Goal: Task Accomplishment & Management: Manage account settings

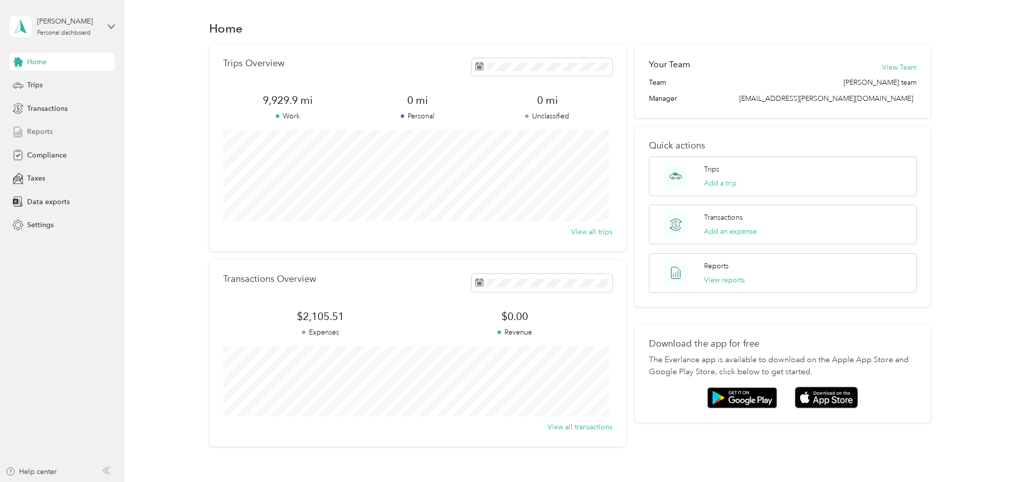
click at [31, 131] on span "Reports" at bounding box center [40, 131] width 26 height 11
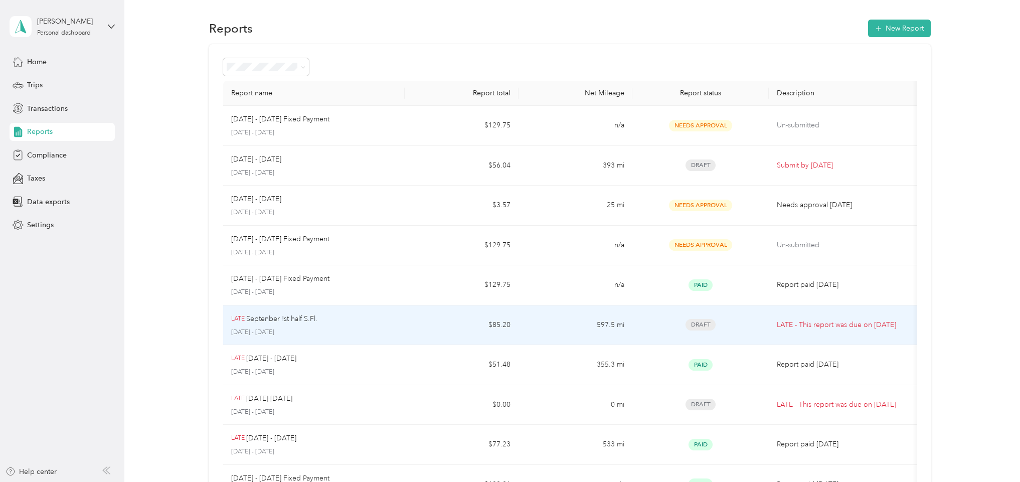
click at [801, 323] on p "LATE - This report was due on [DATE]" at bounding box center [844, 324] width 135 height 11
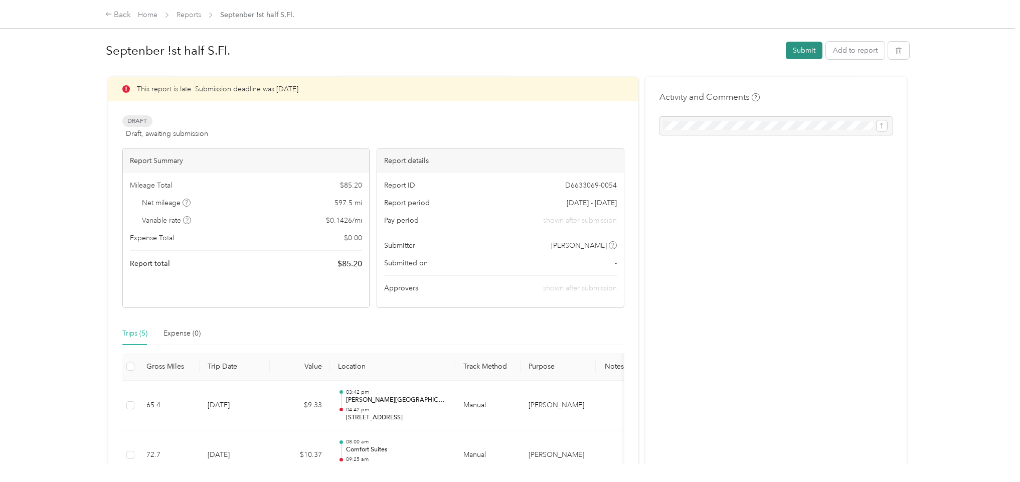
click at [793, 51] on button "Submit" at bounding box center [804, 51] width 37 height 18
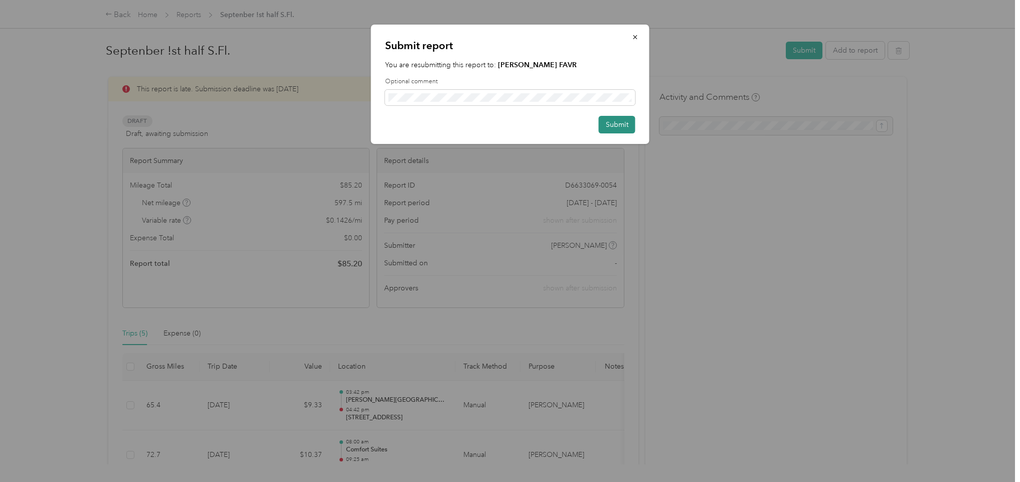
click at [617, 123] on button "Submit" at bounding box center [617, 125] width 37 height 18
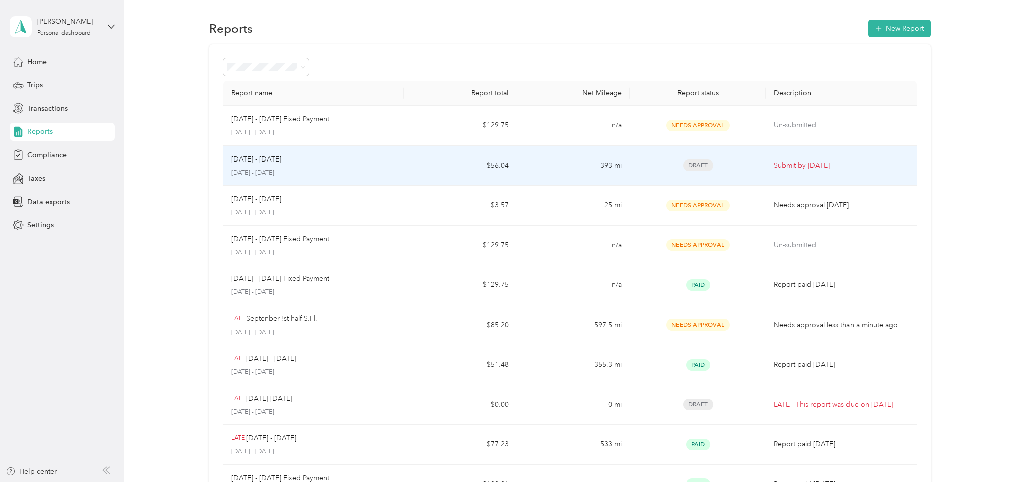
click at [793, 165] on p "Submit by [DATE]" at bounding box center [841, 165] width 135 height 11
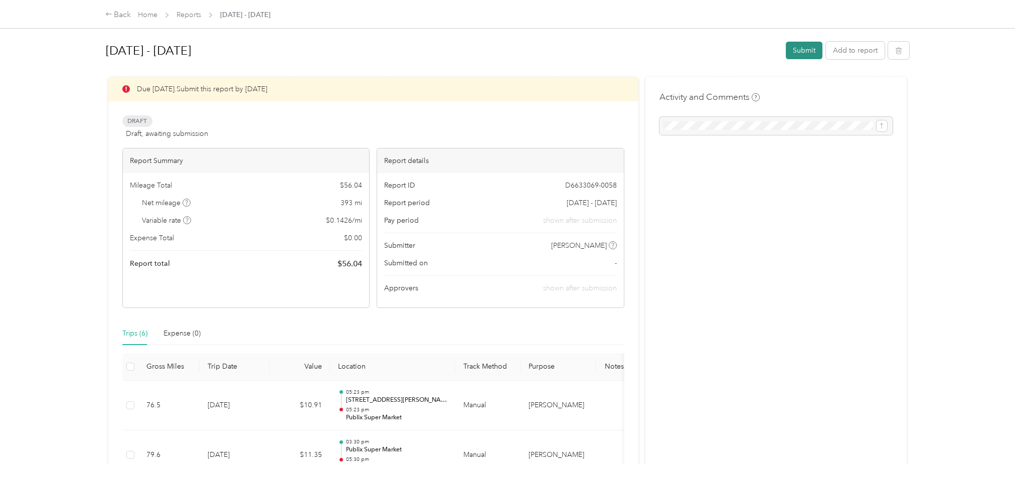
click at [794, 49] on button "Submit" at bounding box center [804, 51] width 37 height 18
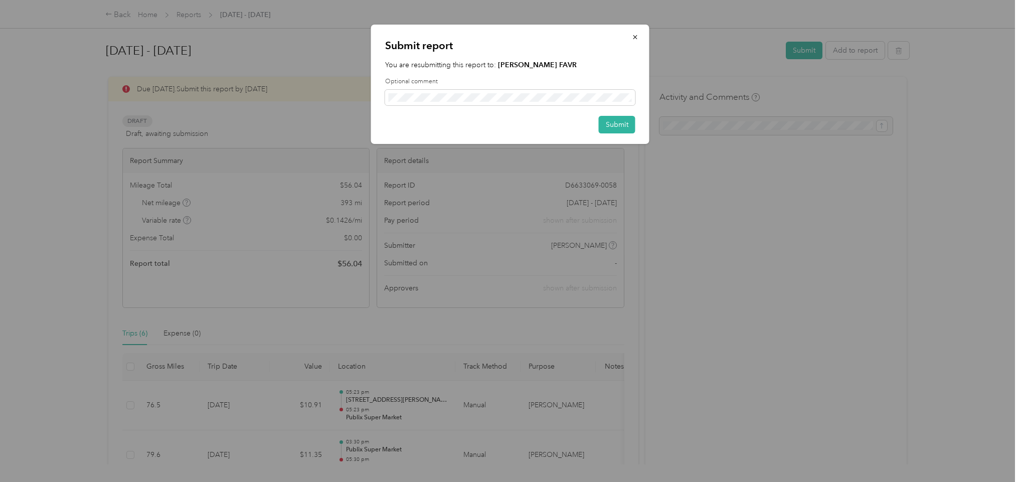
click at [339, 50] on div at bounding box center [510, 241] width 1020 height 482
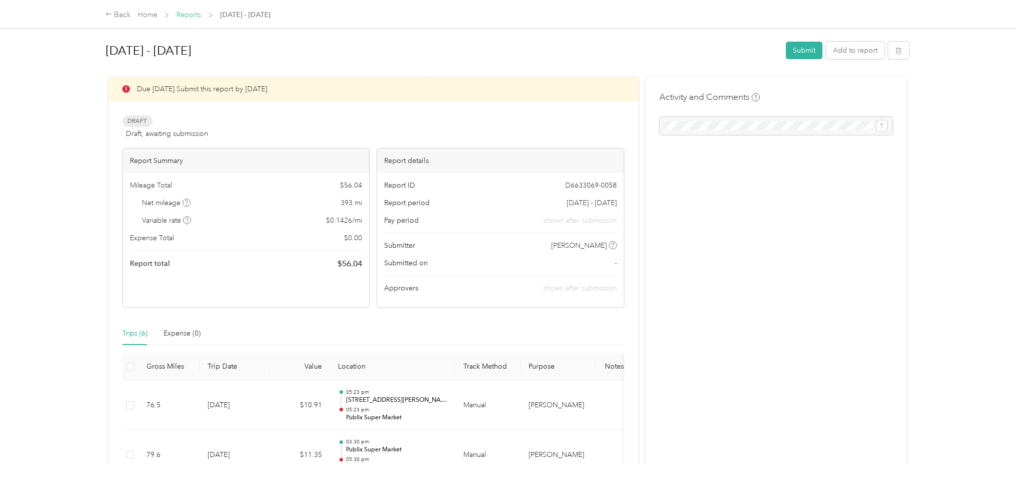
click at [185, 15] on link "Reports" at bounding box center [188, 15] width 25 height 9
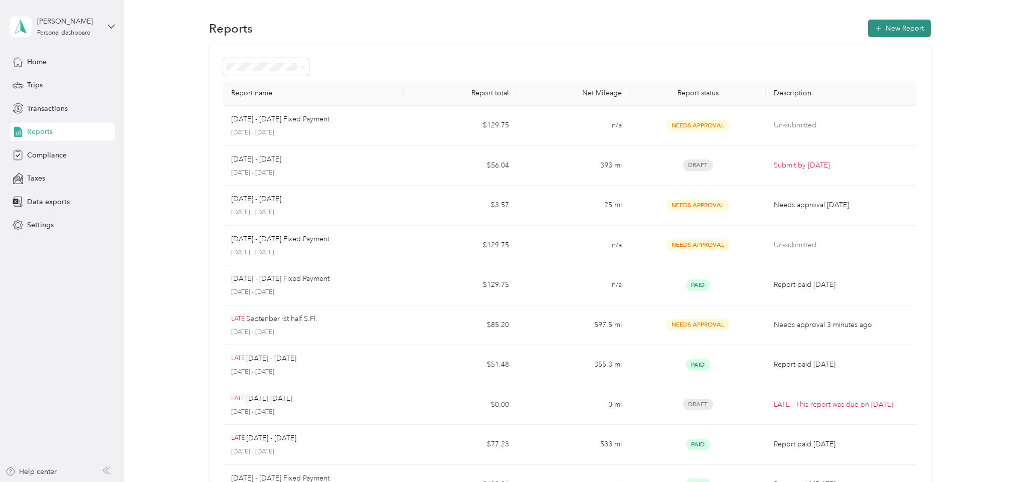
click at [877, 26] on button "New Report" at bounding box center [899, 29] width 63 height 18
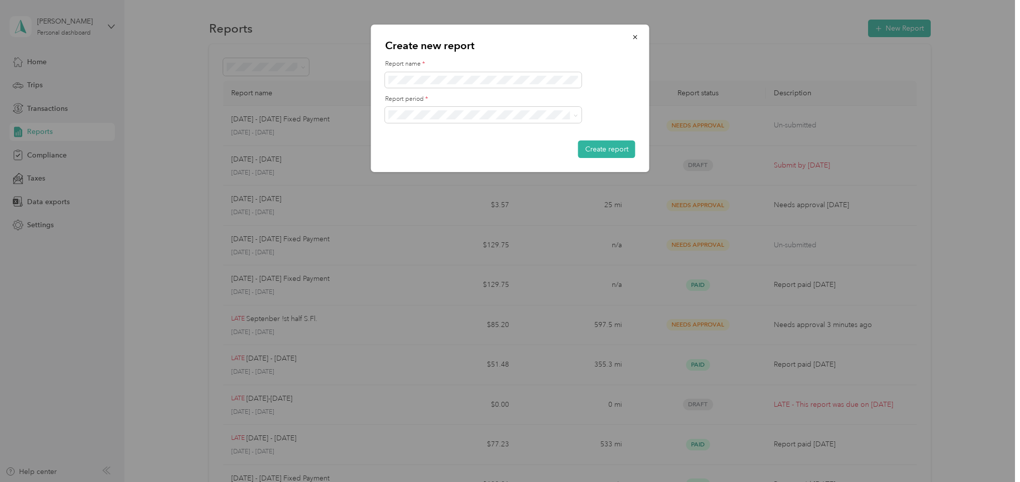
click at [172, 162] on div at bounding box center [510, 241] width 1020 height 482
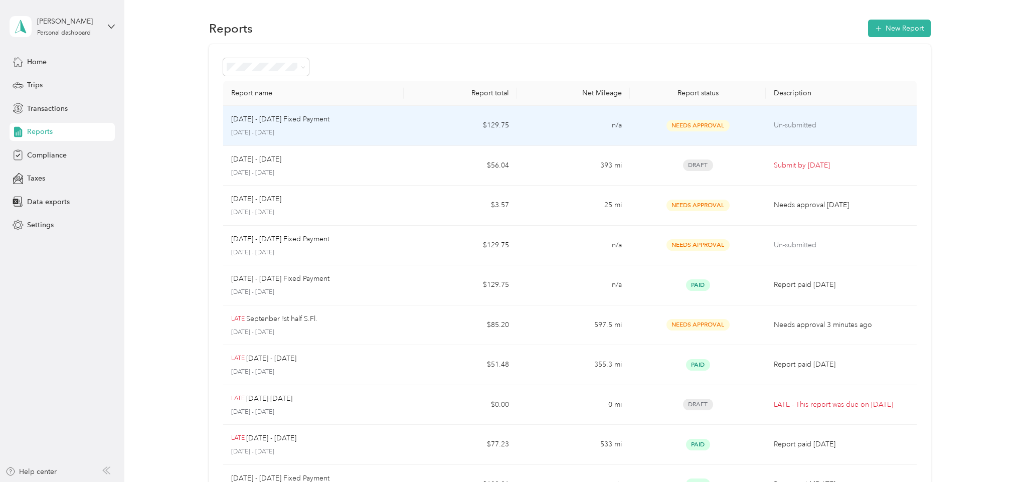
click at [313, 119] on p "[DATE] - [DATE] Fixed Payment" at bounding box center [280, 119] width 98 height 11
